Goal: Browse casually: Explore the website without a specific task or goal

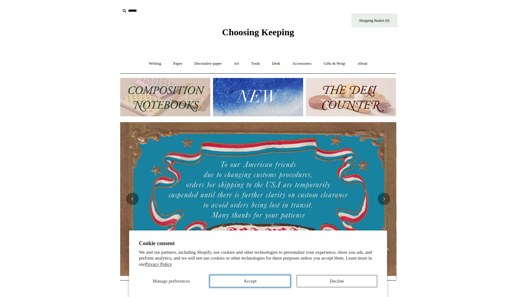
click at [255, 281] on button "Accept" at bounding box center [250, 281] width 81 height 12
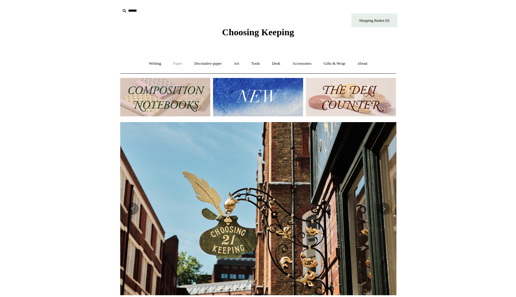
click at [176, 64] on link "Paper +" at bounding box center [177, 64] width 20 height 16
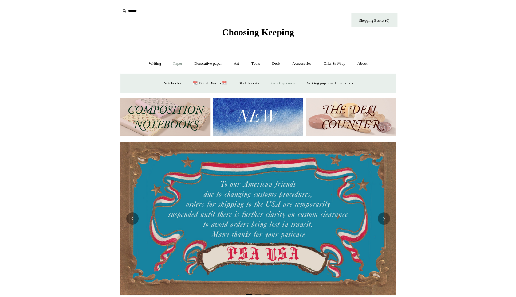
click at [282, 82] on link "Greeting cards +" at bounding box center [283, 83] width 34 height 16
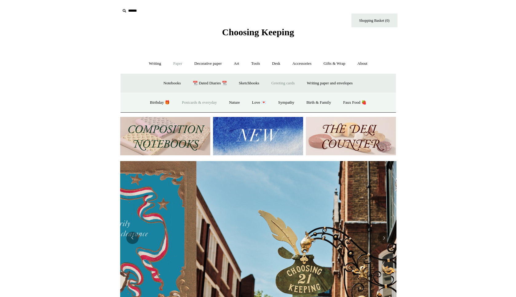
scroll to position [0, 276]
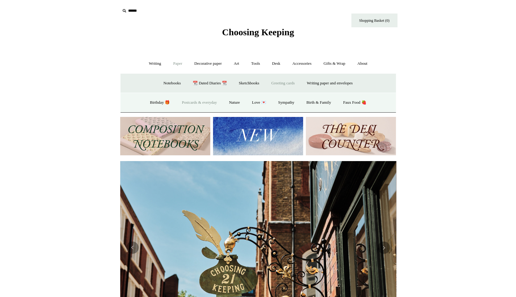
click at [211, 100] on link "Postcards & everyday" at bounding box center [199, 103] width 46 height 16
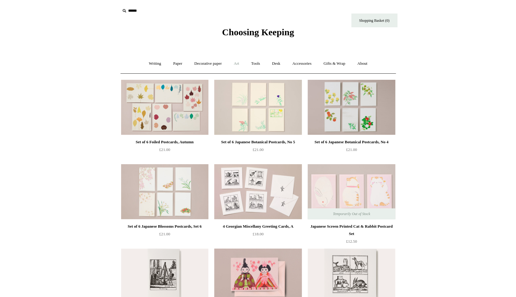
click at [236, 65] on link "Art +" at bounding box center [236, 64] width 16 height 16
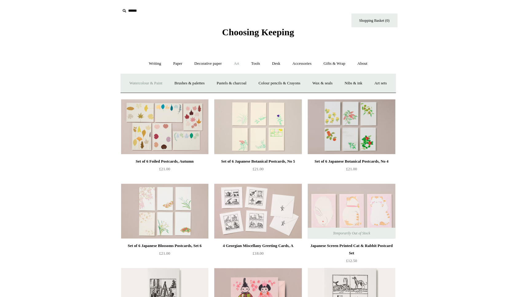
click at [162, 82] on link "Watercolour & Paint" at bounding box center [146, 83] width 44 height 16
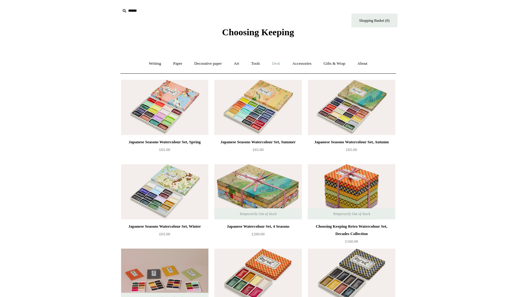
click at [273, 65] on link "Desk +" at bounding box center [275, 64] width 19 height 16
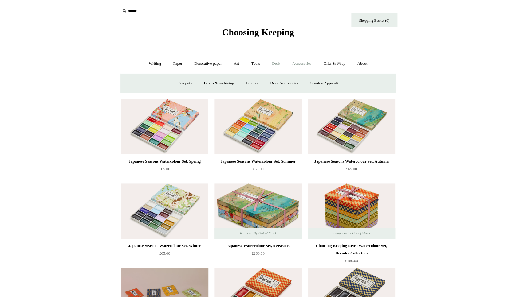
click at [302, 65] on link "Accessories +" at bounding box center [302, 64] width 30 height 16
click at [209, 65] on link "Decorative paper +" at bounding box center [208, 64] width 38 height 16
click at [312, 85] on link "Japanese" at bounding box center [305, 83] width 25 height 16
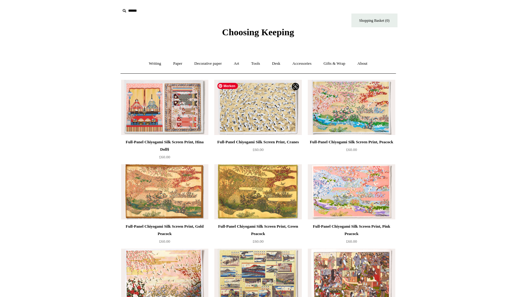
click at [270, 117] on img at bounding box center [257, 107] width 87 height 55
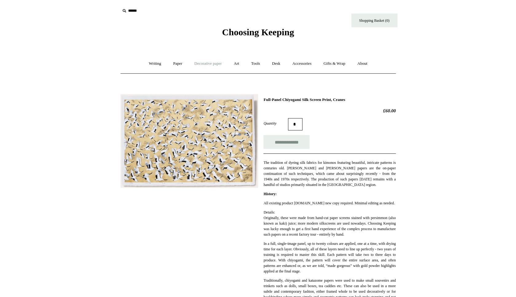
click at [215, 64] on link "Decorative paper +" at bounding box center [208, 64] width 38 height 16
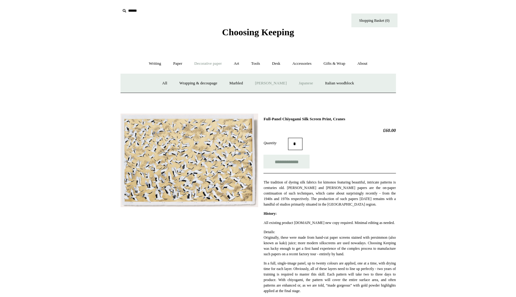
click at [275, 84] on link "[PERSON_NAME]" at bounding box center [270, 83] width 43 height 16
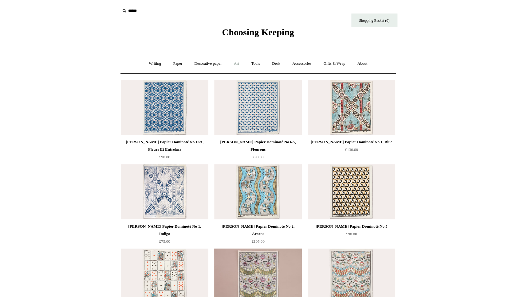
click at [238, 66] on link "Art +" at bounding box center [236, 64] width 16 height 16
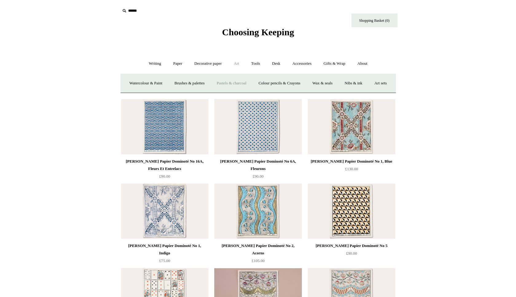
click at [241, 85] on link "Pastels & charcoal" at bounding box center [231, 83] width 41 height 16
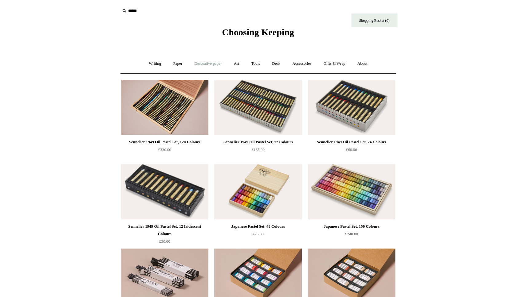
click at [218, 65] on link "Decorative paper +" at bounding box center [208, 64] width 38 height 16
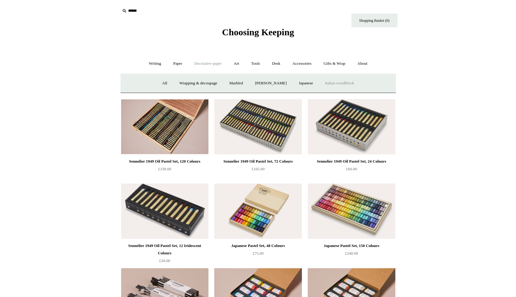
click at [352, 82] on link "Italian woodblock" at bounding box center [339, 83] width 40 height 16
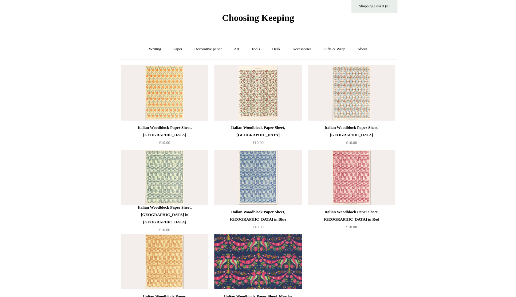
scroll to position [14, 0]
click at [261, 105] on img at bounding box center [257, 93] width 87 height 55
